Goal: Task Accomplishment & Management: Manage account settings

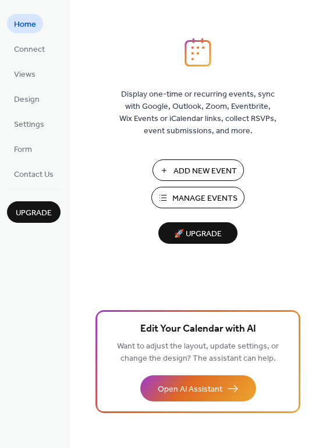
click at [196, 198] on span "Manage Events" at bounding box center [204, 199] width 65 height 12
click at [202, 200] on span "Manage Events" at bounding box center [204, 199] width 65 height 12
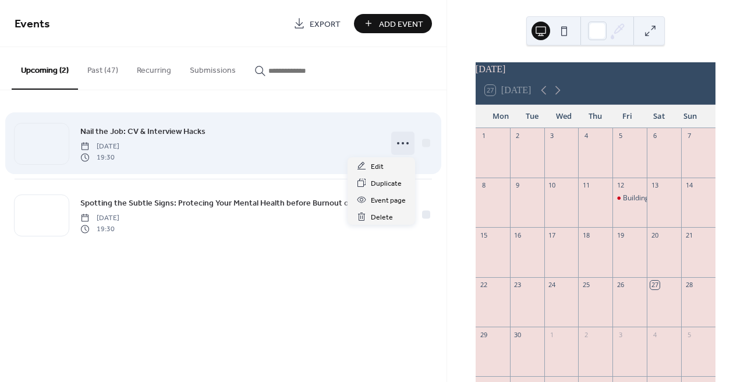
click at [403, 140] on icon at bounding box center [402, 143] width 19 height 19
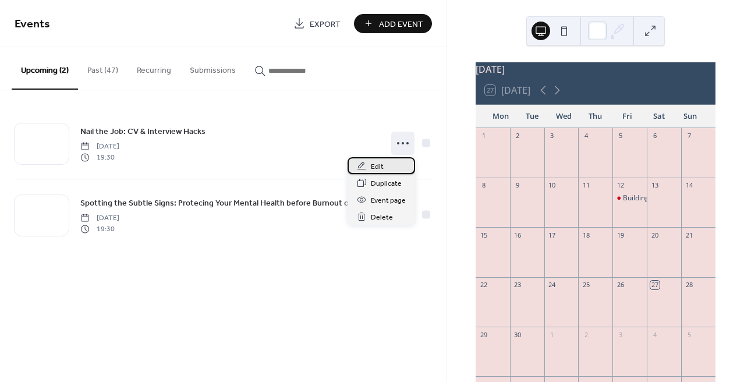
click at [376, 162] on span "Edit" at bounding box center [377, 167] width 13 height 12
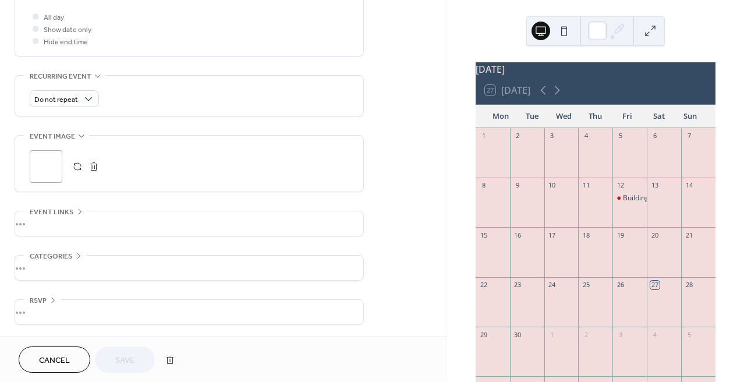
scroll to position [444, 0]
click at [66, 229] on div "•••" at bounding box center [189, 223] width 348 height 24
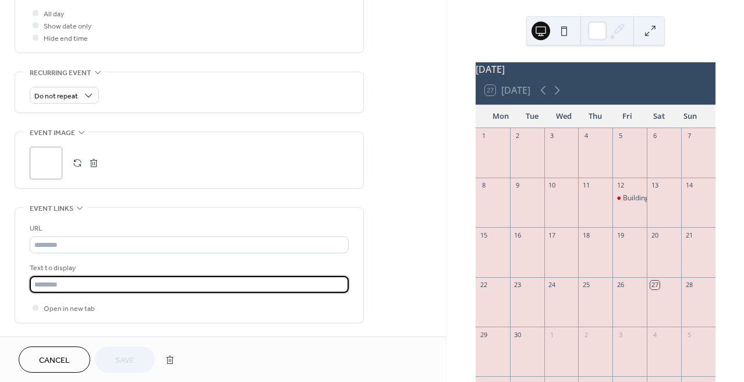
click at [68, 293] on input "text" at bounding box center [189, 284] width 319 height 17
type input "**********"
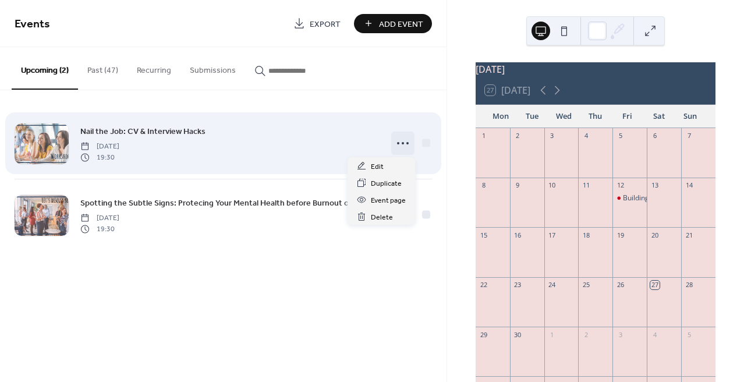
click at [403, 140] on icon at bounding box center [402, 143] width 19 height 19
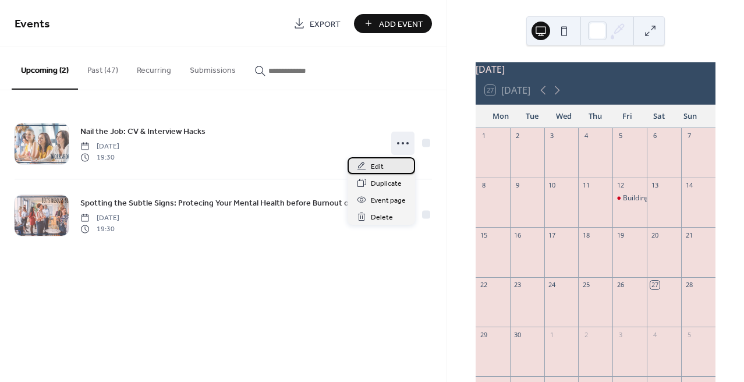
click at [373, 161] on span "Edit" at bounding box center [377, 167] width 13 height 12
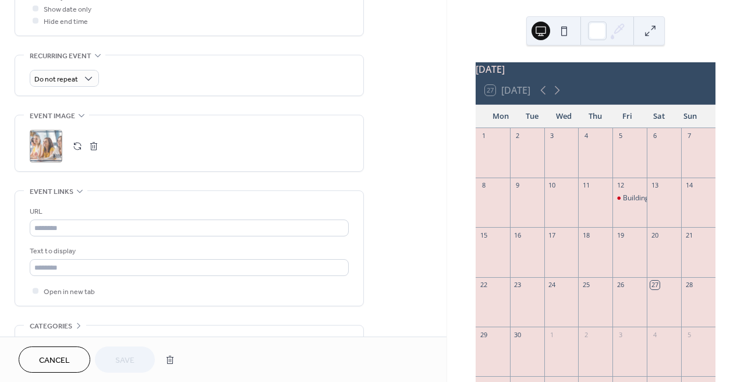
scroll to position [470, 0]
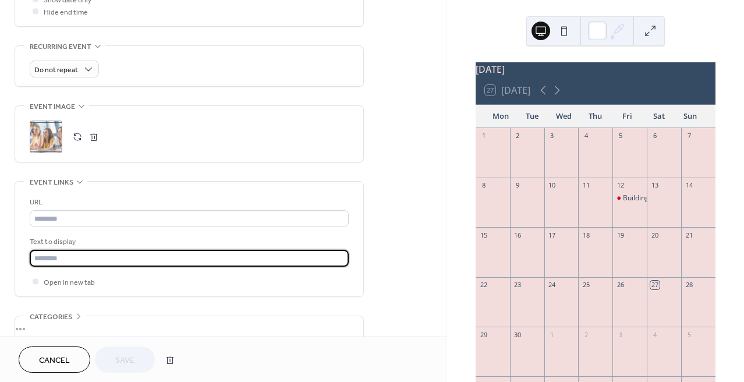
click at [105, 262] on input "text" at bounding box center [189, 258] width 319 height 17
type input "**********"
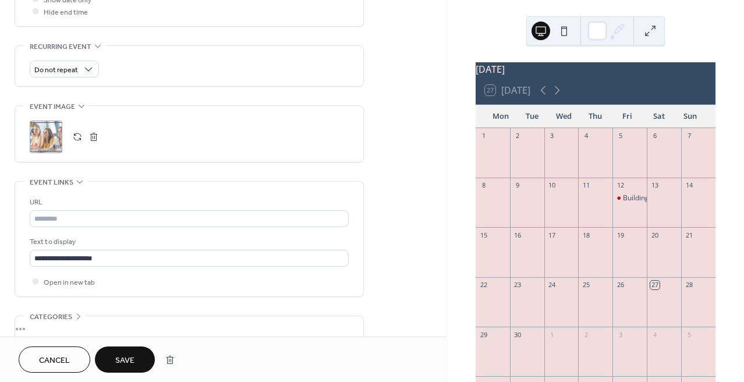
click at [125, 364] on span "Save" at bounding box center [124, 360] width 19 height 12
